Goal: Transaction & Acquisition: Purchase product/service

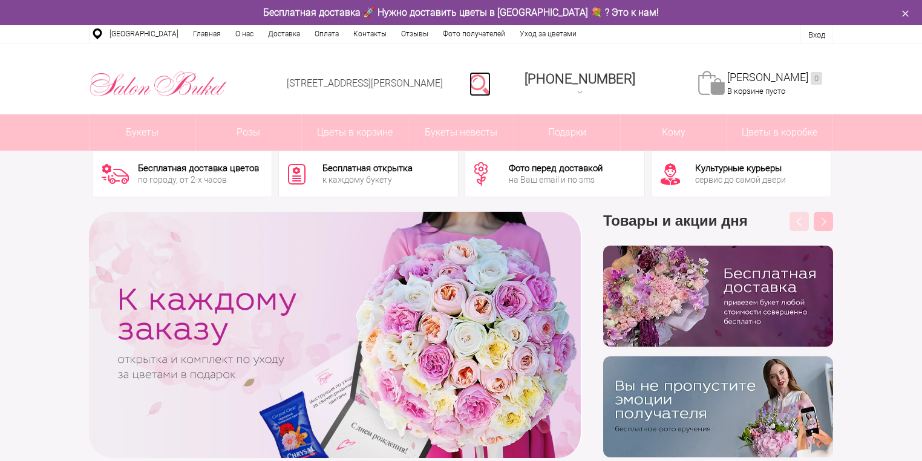
click at [491, 78] on link at bounding box center [479, 84] width 21 height 24
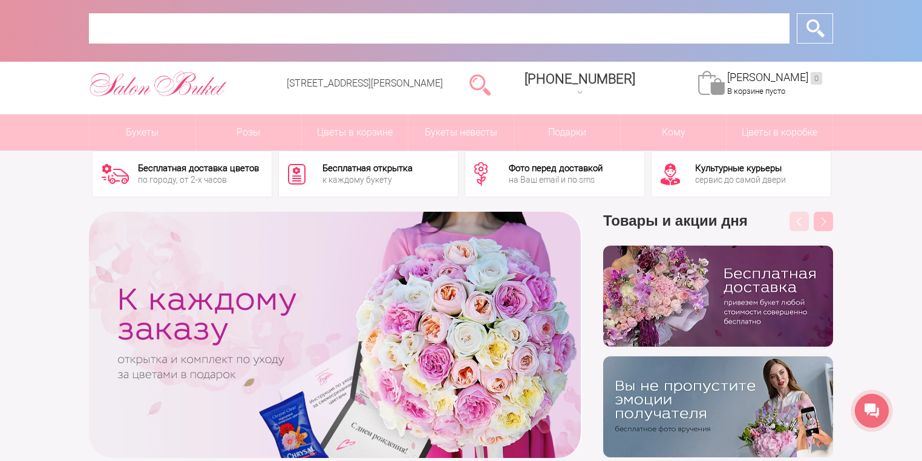
click at [455, 30] on input "text" at bounding box center [439, 28] width 701 height 30
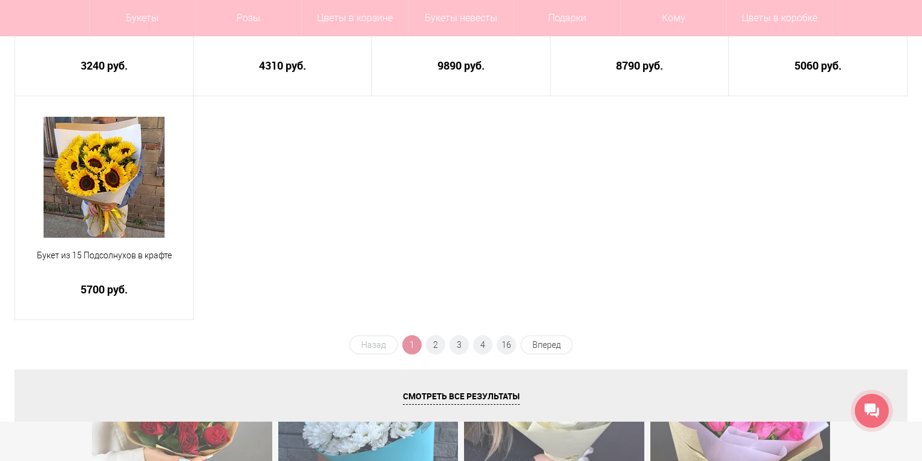
scroll to position [242, 0]
type input "********"
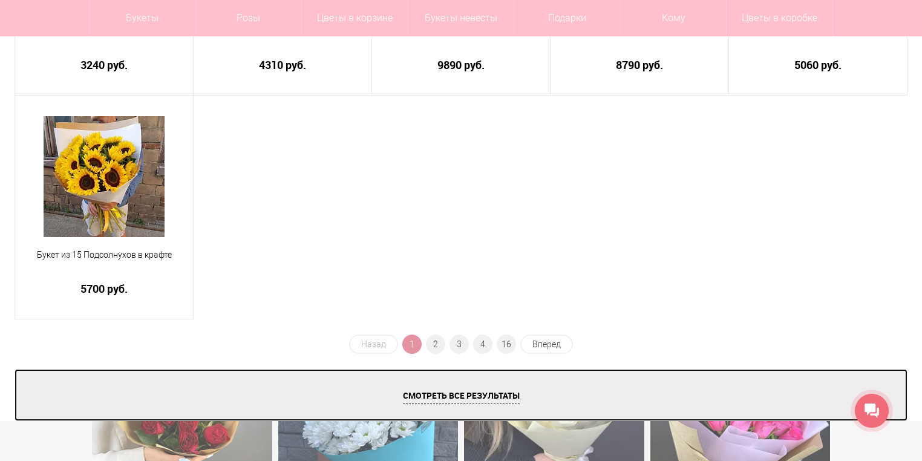
click at [477, 393] on span "Смотреть все результаты" at bounding box center [461, 397] width 117 height 15
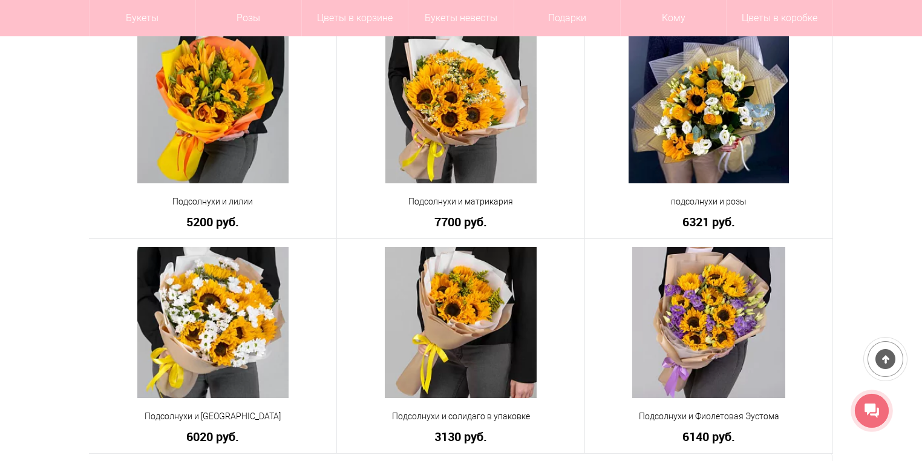
scroll to position [726, 0]
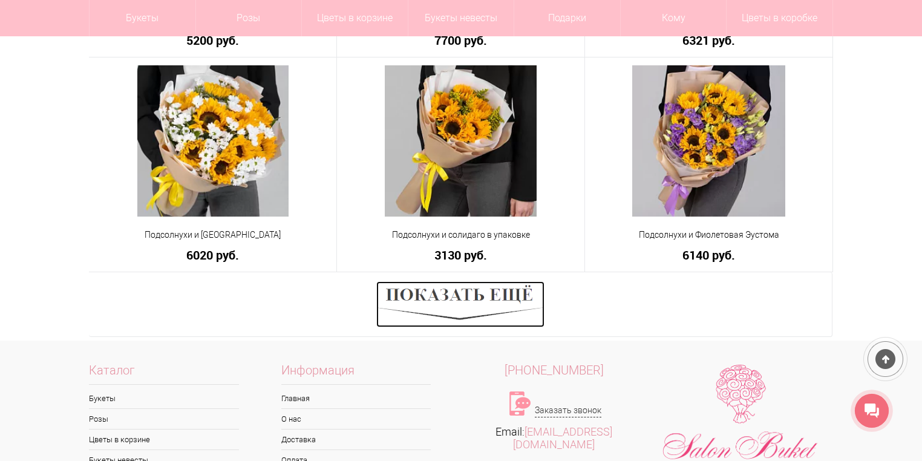
click at [435, 296] on img at bounding box center [460, 304] width 168 height 46
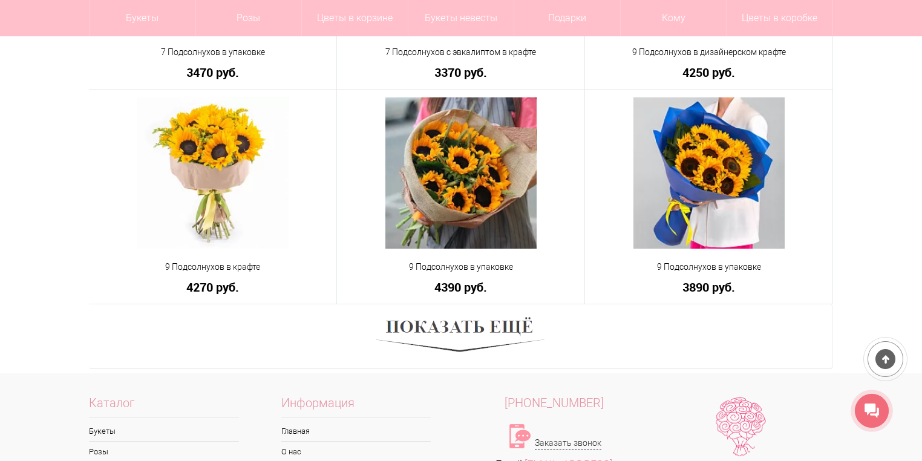
scroll to position [1694, 0]
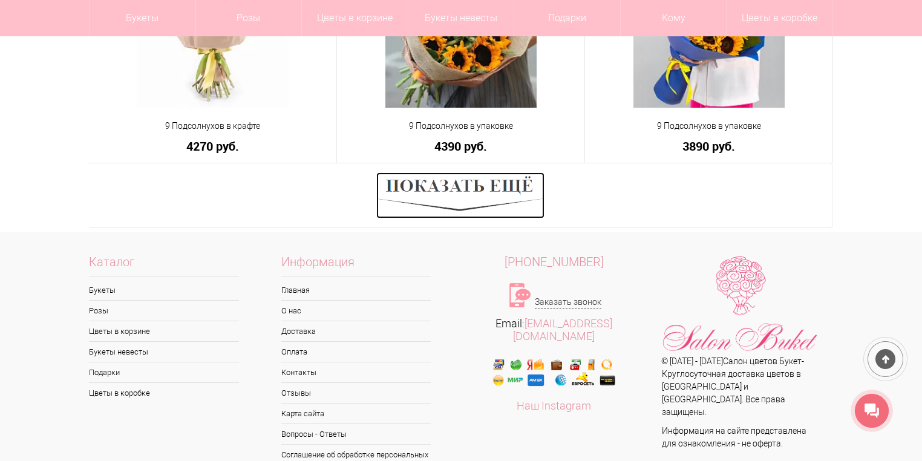
click at [482, 193] on img at bounding box center [460, 195] width 168 height 46
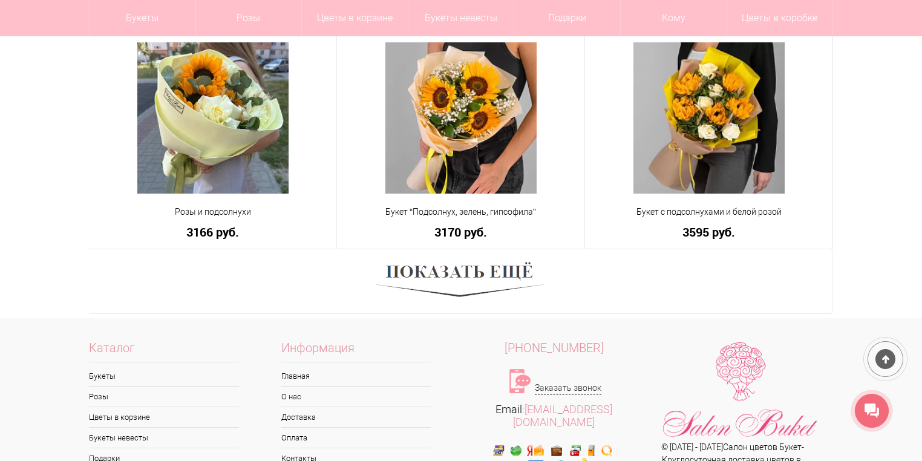
scroll to position [2468, 0]
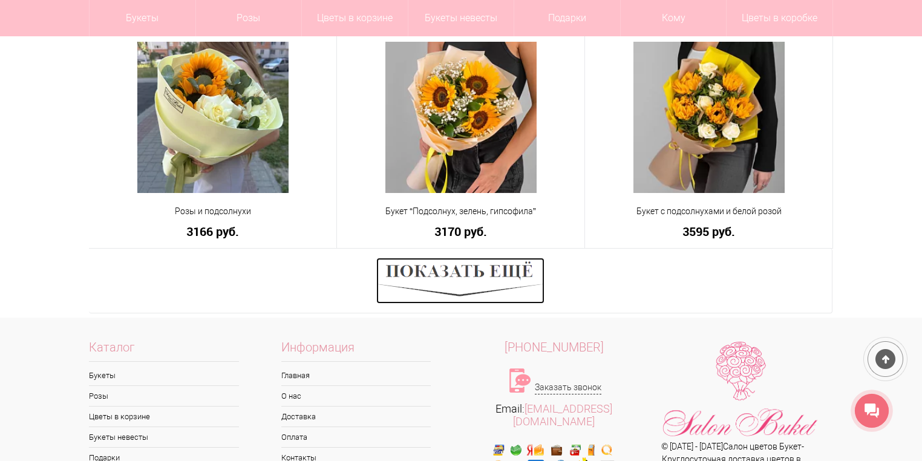
click at [433, 272] on img at bounding box center [460, 281] width 168 height 46
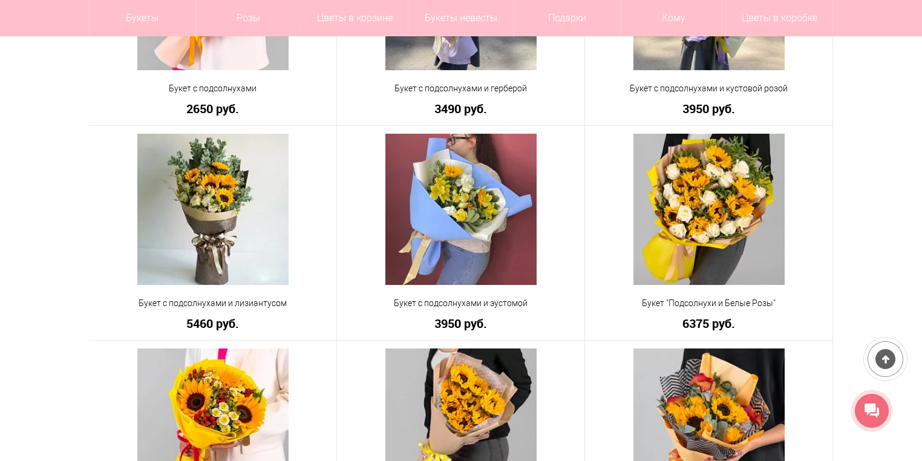
scroll to position [2807, 0]
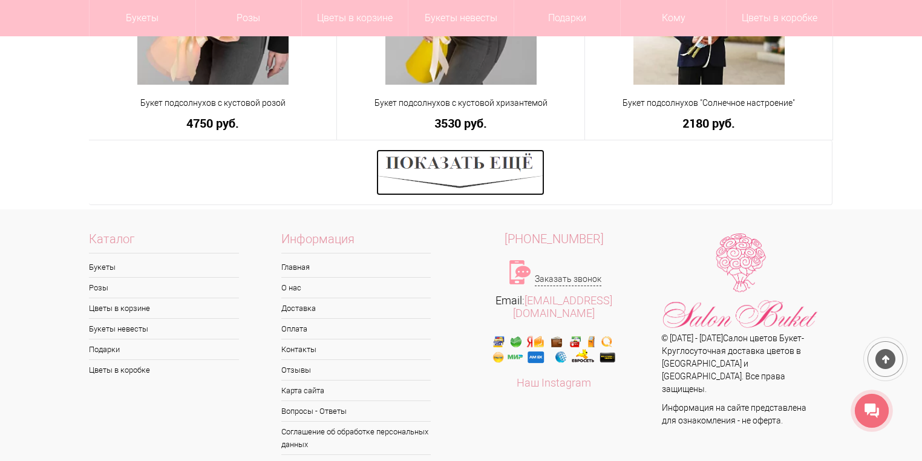
click at [465, 166] on img at bounding box center [460, 172] width 168 height 46
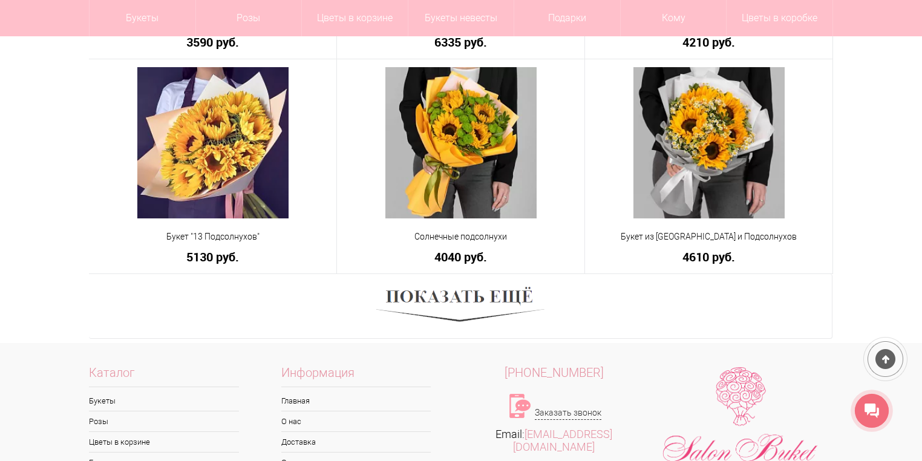
scroll to position [4211, 0]
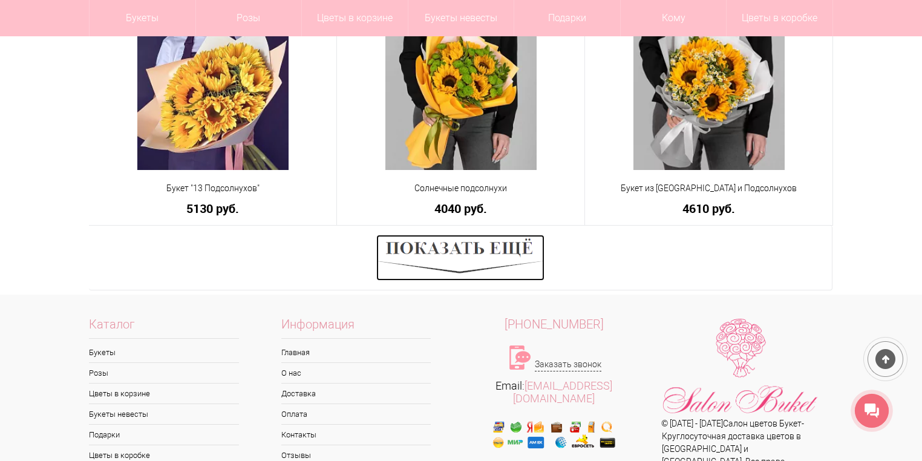
click at [452, 244] on img at bounding box center [460, 258] width 168 height 46
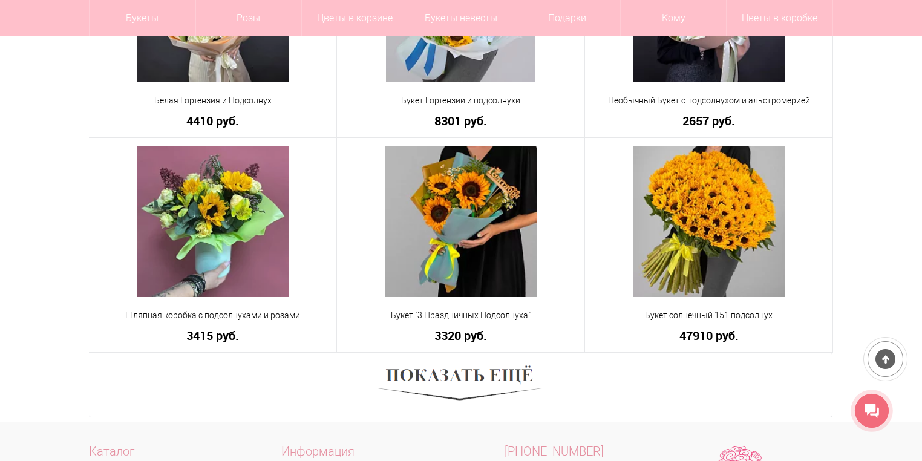
scroll to position [5082, 0]
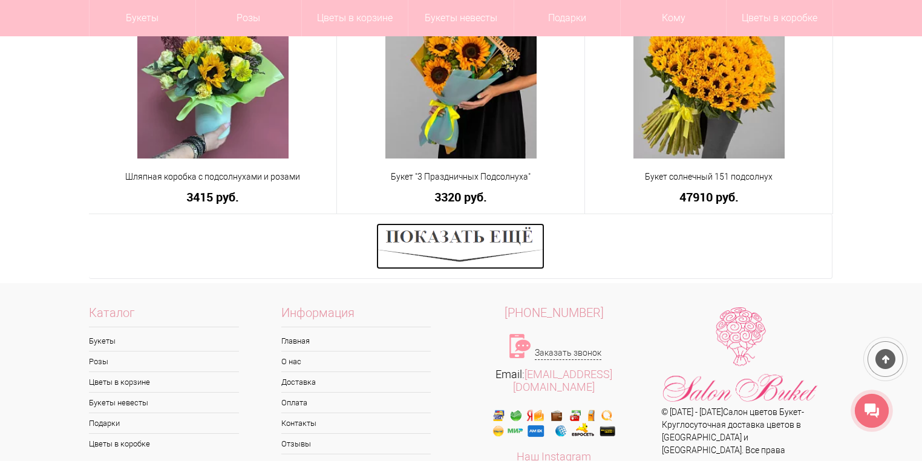
click at [474, 232] on img at bounding box center [460, 246] width 168 height 46
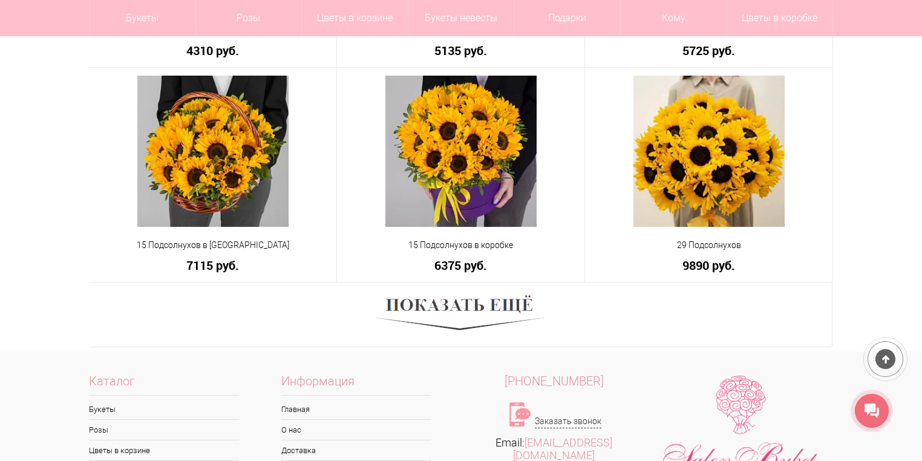
scroll to position [5905, 0]
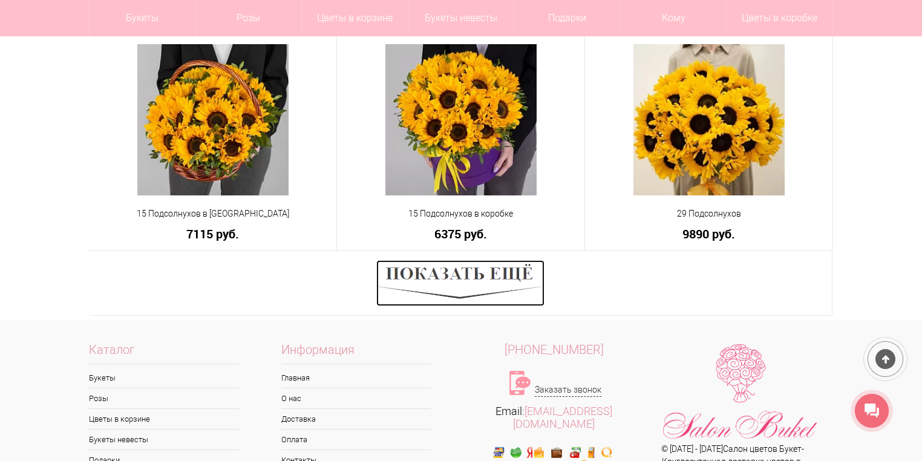
click at [423, 283] on img at bounding box center [460, 283] width 168 height 46
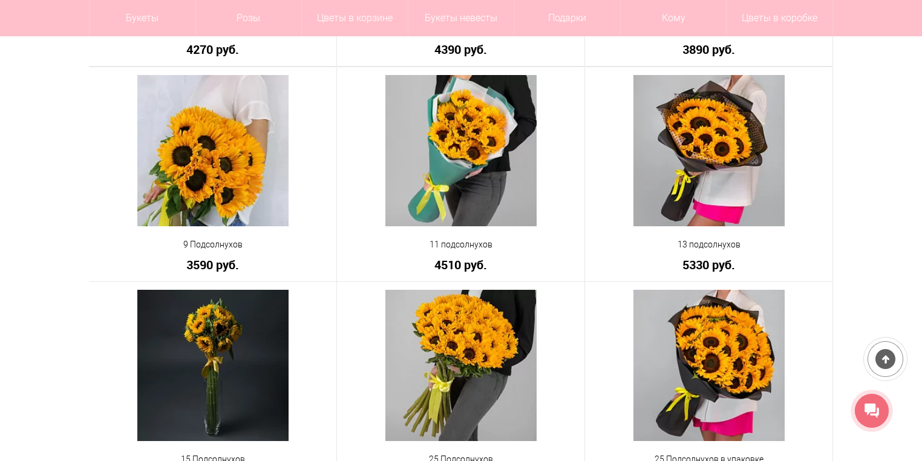
scroll to position [1549, 0]
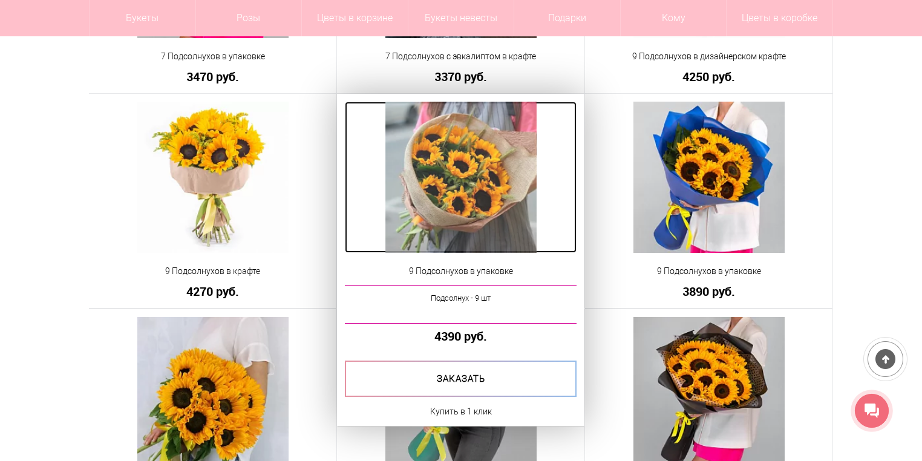
click at [436, 192] on img at bounding box center [460, 177] width 151 height 151
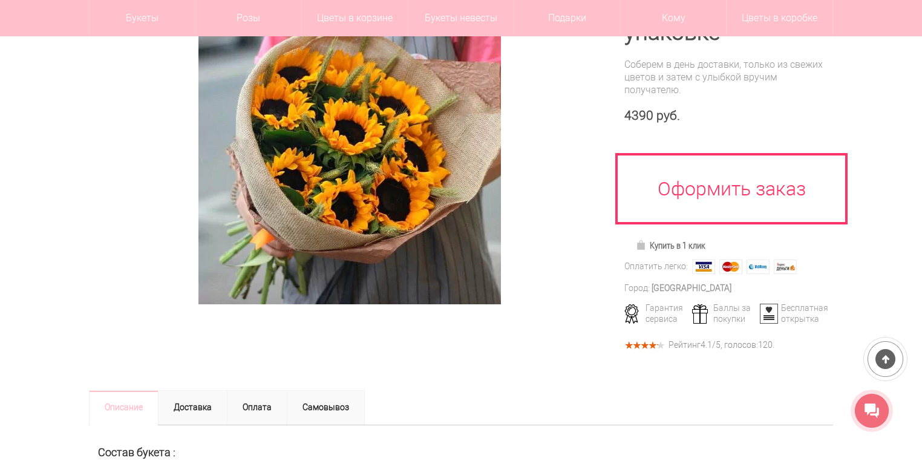
scroll to position [48, 0]
